Goal: Information Seeking & Learning: Learn about a topic

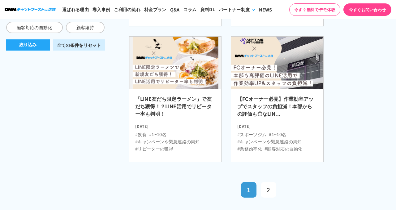
scroll to position [357, 0]
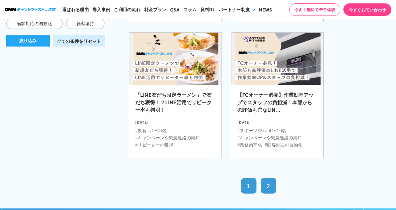
click at [271, 181] on link "2" at bounding box center [268, 185] width 15 height 15
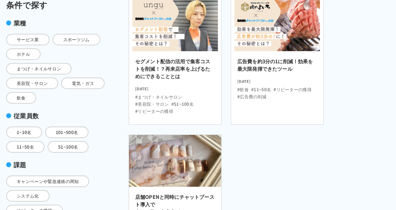
scroll to position [130, 0]
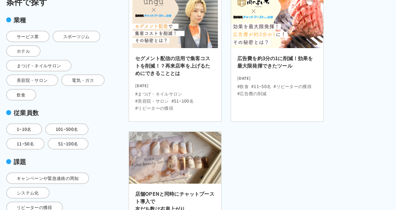
click at [250, 31] on img at bounding box center [278, 21] width 102 height 57
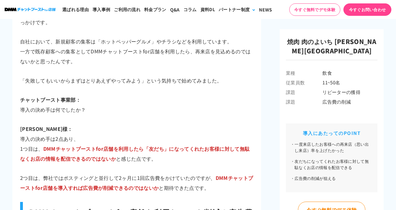
scroll to position [1615, 0]
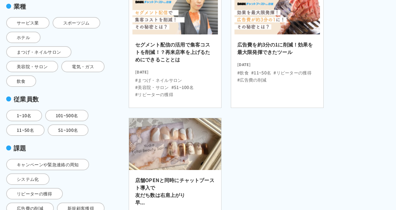
scroll to position [130, 0]
